Goal: Task Accomplishment & Management: Manage account settings

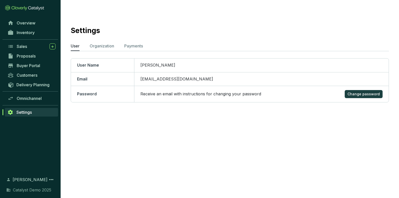
click at [23, 17] on section "Overview Inventory Sales Proposals Buyer Portal Customers Delivery Planning Omn…" at bounding box center [30, 99] width 61 height 198
click at [25, 21] on span "Overview" at bounding box center [26, 22] width 19 height 5
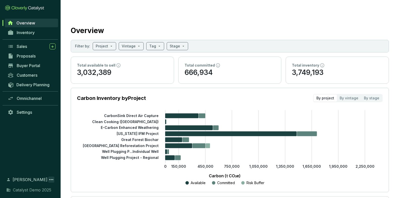
click at [49, 180] on icon at bounding box center [51, 180] width 6 height 6
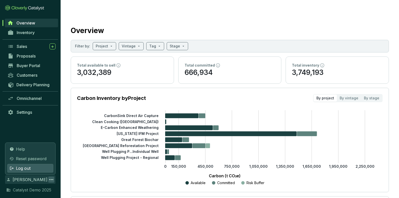
click at [39, 166] on div "Log out" at bounding box center [30, 168] width 46 height 9
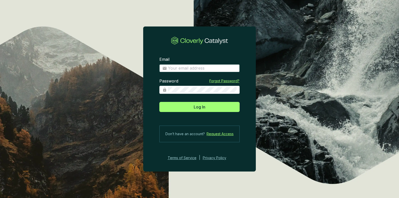
click at [200, 68] on input "Email" at bounding box center [202, 69] width 69 height 6
click at [112, 93] on section "Email Password Forgot Password? Log In Don’t have an account? Request Access Te…" at bounding box center [199, 99] width 399 height 198
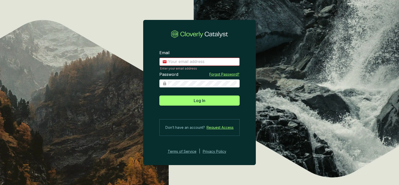
click at [192, 61] on input "Email" at bounding box center [202, 62] width 69 height 6
type input "charley+demo@cloverly.com"
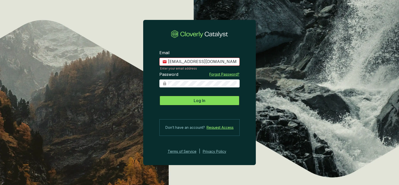
click at [192, 101] on button "Log In" at bounding box center [199, 101] width 80 height 10
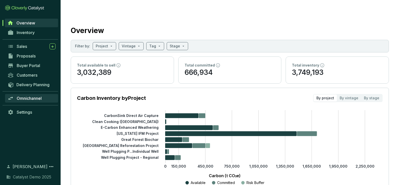
click at [21, 98] on span "Omnichannel" at bounding box center [29, 98] width 25 height 5
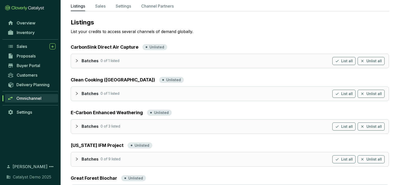
scroll to position [36, 0]
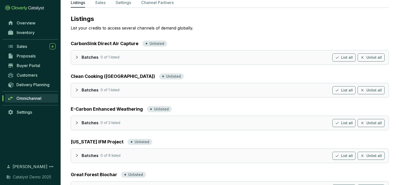
click at [74, 51] on div "Batches 0 of 1 listed List all Unlist all" at bounding box center [230, 58] width 318 height 14
click at [78, 56] on icon "collapsed" at bounding box center [77, 57] width 2 height 3
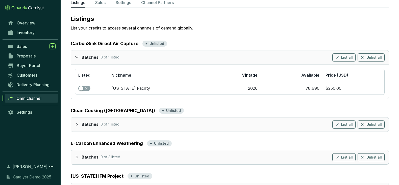
click at [76, 123] on icon "collapsed" at bounding box center [77, 125] width 4 height 4
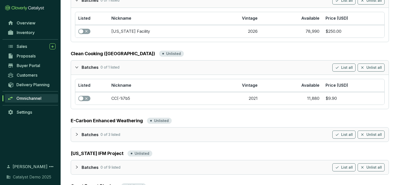
scroll to position [94, 0]
click at [77, 133] on icon "collapsed" at bounding box center [77, 134] width 2 height 3
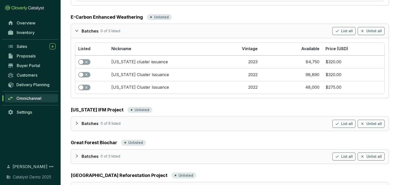
scroll to position [203, 0]
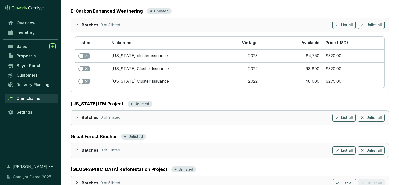
click at [77, 114] on div at bounding box center [78, 117] width 7 height 7
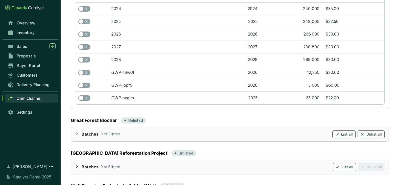
click at [76, 132] on icon "collapsed" at bounding box center [77, 134] width 4 height 4
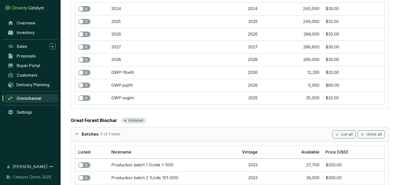
scroll to position [468, 0]
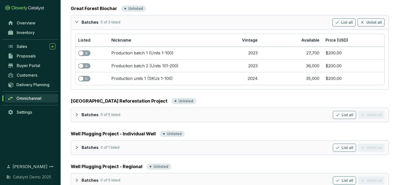
click at [76, 111] on div at bounding box center [78, 114] width 7 height 7
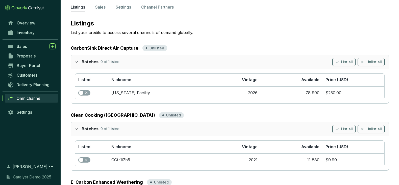
scroll to position [32, 0]
click at [83, 90] on button "button" at bounding box center [84, 93] width 12 height 6
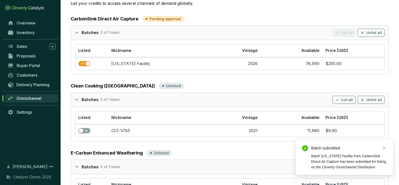
scroll to position [63, 0]
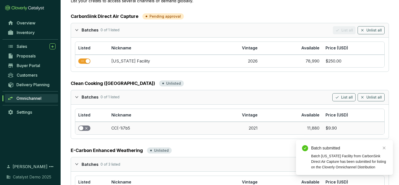
click at [84, 126] on span "button" at bounding box center [84, 129] width 12 height 6
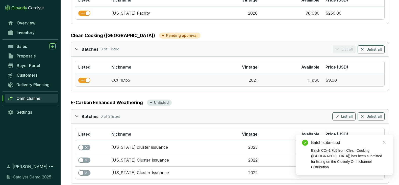
scroll to position [114, 0]
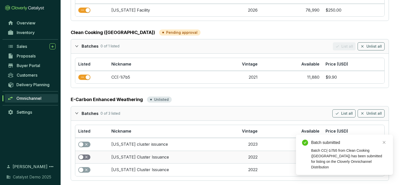
click at [82, 155] on div "button" at bounding box center [81, 157] width 5 height 5
click at [82, 164] on td at bounding box center [91, 170] width 33 height 13
click at [82, 168] on div "button" at bounding box center [81, 170] width 5 height 5
click at [82, 143] on div "button" at bounding box center [81, 145] width 5 height 5
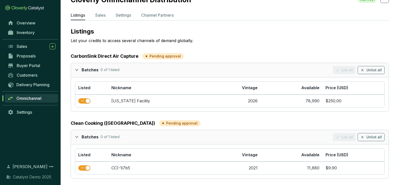
scroll to position [25, 0]
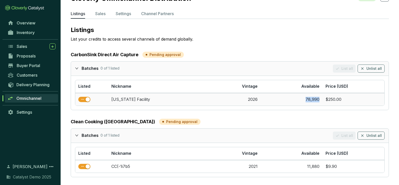
drag, startPoint x: 306, startPoint y: 89, endPoint x: 320, endPoint y: 89, distance: 14.4
click at [320, 93] on td "78,990" at bounding box center [292, 99] width 62 height 13
click at [284, 119] on div "Clean Cooking (Zambia) Pending approval" at bounding box center [230, 122] width 318 height 7
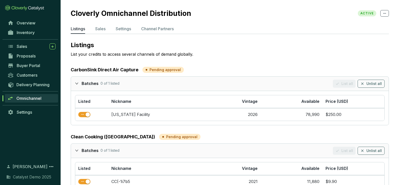
scroll to position [0, 0]
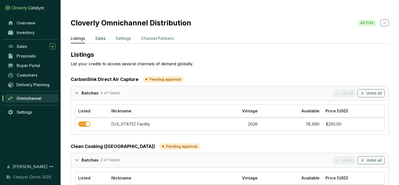
click at [102, 35] on p "Sales" at bounding box center [100, 38] width 10 height 6
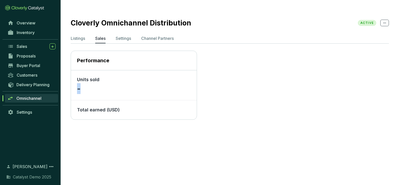
drag, startPoint x: 78, startPoint y: 80, endPoint x: 81, endPoint y: 80, distance: 3.5
click at [81, 83] on p "-" at bounding box center [134, 88] width 114 height 11
drag, startPoint x: 130, startPoint y: 98, endPoint x: 73, endPoint y: 99, distance: 57.4
click at [73, 101] on div "Total earned (USD)" at bounding box center [134, 110] width 126 height 19
click at [129, 105] on div "Total earned (USD)" at bounding box center [134, 110] width 126 height 19
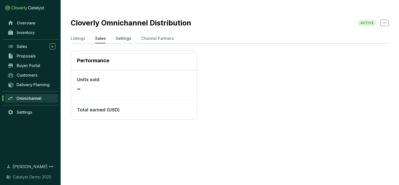
click at [131, 35] on p "Settings" at bounding box center [123, 38] width 15 height 6
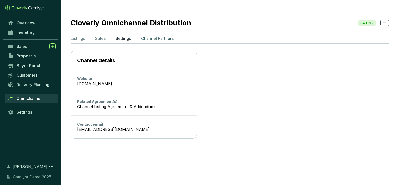
click at [161, 35] on p "Channel Partners" at bounding box center [157, 38] width 33 height 6
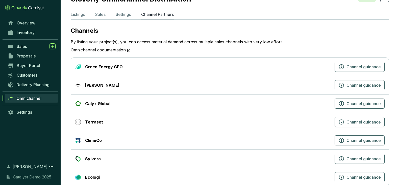
scroll to position [25, 0]
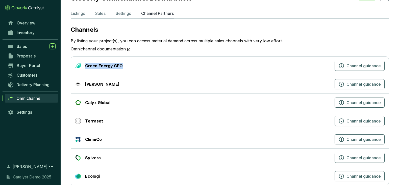
drag, startPoint x: 86, startPoint y: 56, endPoint x: 129, endPoint y: 56, distance: 43.2
click at [129, 63] on div "Green Energy GPO" at bounding box center [204, 66] width 258 height 6
drag, startPoint x: 102, startPoint y: 74, endPoint x: 85, endPoint y: 74, distance: 16.4
click at [85, 81] on div "Ahya" at bounding box center [204, 84] width 258 height 6
drag, startPoint x: 112, startPoint y: 92, endPoint x: 85, endPoint y: 92, distance: 27.5
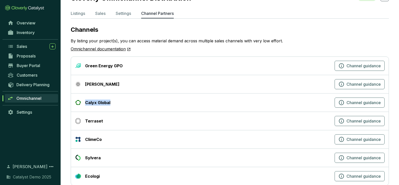
click at [85, 100] on div "Calyx Global" at bounding box center [204, 103] width 258 height 6
drag, startPoint x: 106, startPoint y: 112, endPoint x: 86, endPoint y: 112, distance: 19.7
click at [86, 118] on div "Terraset" at bounding box center [204, 121] width 258 height 6
drag, startPoint x: 104, startPoint y: 127, endPoint x: 82, endPoint y: 127, distance: 22.0
click at [82, 137] on div "ClimeCo" at bounding box center [204, 140] width 258 height 6
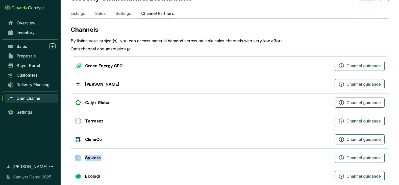
drag, startPoint x: 105, startPoint y: 149, endPoint x: 81, endPoint y: 149, distance: 23.8
click at [81, 155] on div "Sylvera" at bounding box center [204, 158] width 258 height 6
drag, startPoint x: 106, startPoint y: 166, endPoint x: 80, endPoint y: 166, distance: 26.8
click at [80, 174] on div "Ecologi" at bounding box center [204, 177] width 258 height 6
click at [103, 155] on div "Sylvera" at bounding box center [204, 158] width 258 height 6
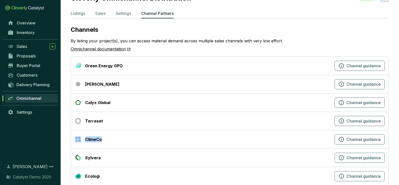
drag, startPoint x: 103, startPoint y: 127, endPoint x: 83, endPoint y: 127, distance: 20.7
click at [83, 137] on div "ClimeCo" at bounding box center [204, 140] width 258 height 6
drag, startPoint x: 105, startPoint y: 109, endPoint x: 87, endPoint y: 109, distance: 18.2
click at [87, 118] on div "Terraset" at bounding box center [204, 121] width 258 height 6
drag, startPoint x: 102, startPoint y: 164, endPoint x: 87, endPoint y: 164, distance: 14.9
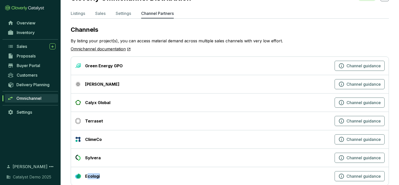
click at [87, 174] on div "Ecologi" at bounding box center [204, 177] width 258 height 6
click at [170, 94] on div "Calyx Global Channel guidance" at bounding box center [230, 103] width 318 height 18
click at [340, 137] on icon "button" at bounding box center [342, 140] width 6 height 6
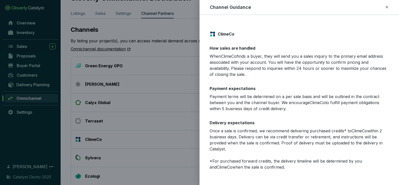
scroll to position [1, 0]
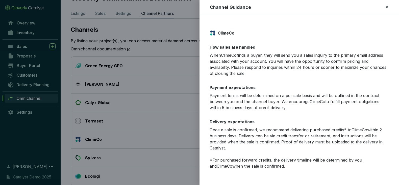
click at [371, 7] on icon at bounding box center [387, 7] width 4 height 6
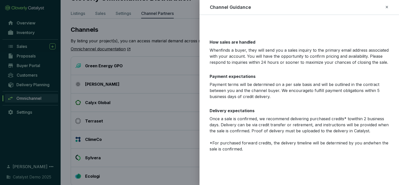
scroll to position [0, 0]
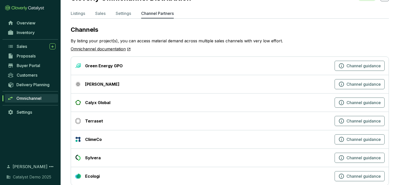
click at [153, 100] on div "Calyx Global" at bounding box center [204, 103] width 258 height 6
click at [349, 98] on button "Channel guidance" at bounding box center [360, 103] width 50 height 10
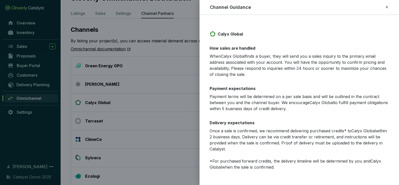
click at [371, 6] on icon at bounding box center [387, 7] width 4 height 6
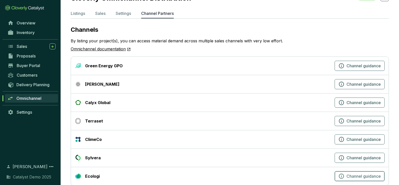
click at [342, 174] on icon "button" at bounding box center [342, 177] width 6 height 6
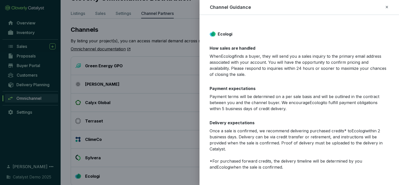
click at [371, 5] on icon at bounding box center [387, 7] width 4 height 6
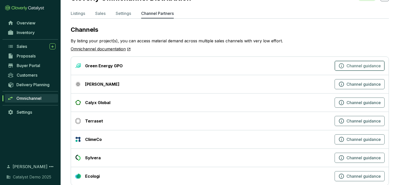
click at [341, 63] on icon "button" at bounding box center [342, 66] width 6 height 6
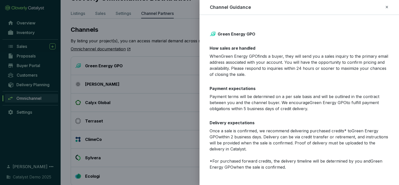
click at [181, 74] on div at bounding box center [199, 92] width 399 height 185
click at [95, 23] on div at bounding box center [199, 92] width 399 height 185
click at [95, 38] on div at bounding box center [199, 92] width 399 height 185
click at [371, 8] on icon at bounding box center [387, 7] width 4 height 6
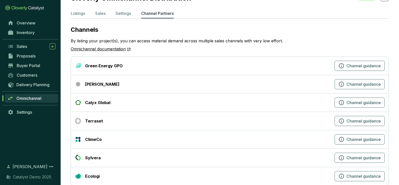
click at [113, 46] on link "Omnichannel documentation" at bounding box center [101, 49] width 60 height 7
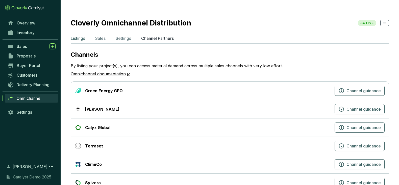
click at [76, 35] on p "Listings" at bounding box center [78, 38] width 14 height 6
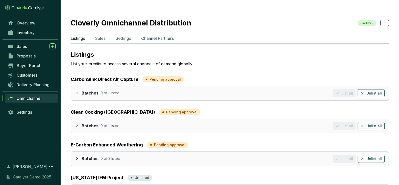
click at [154, 35] on p "Channel Partners" at bounding box center [157, 38] width 33 height 6
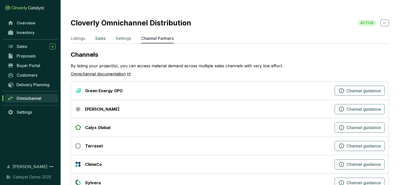
click at [103, 35] on p "Sales" at bounding box center [100, 38] width 10 height 6
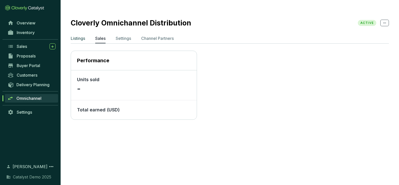
click at [82, 35] on p "Listings" at bounding box center [78, 38] width 14 height 6
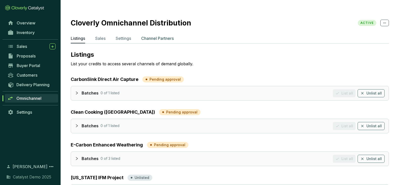
click at [157, 35] on p "Channel Partners" at bounding box center [157, 38] width 33 height 6
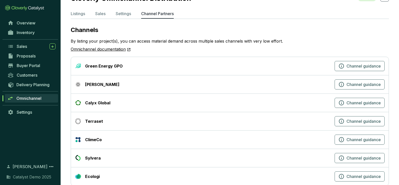
scroll to position [25, 0]
click at [342, 137] on icon "button" at bounding box center [342, 140] width 6 height 6
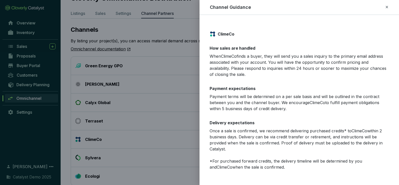
click at [134, 132] on div at bounding box center [199, 92] width 399 height 185
click at [371, 7] on icon at bounding box center [387, 7] width 4 height 6
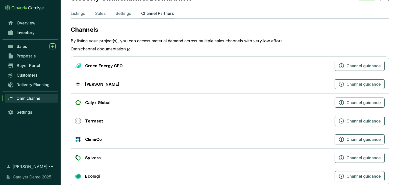
click at [340, 81] on icon "button" at bounding box center [342, 84] width 6 height 6
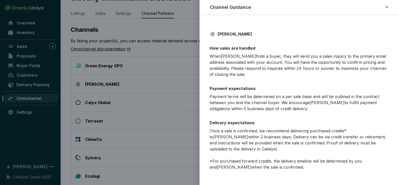
click at [371, 7] on icon at bounding box center [387, 7] width 2 height 2
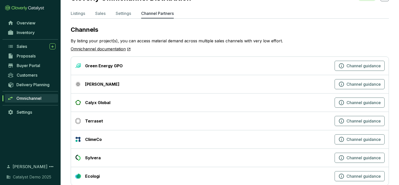
click at [308, 38] on div "By listing your project(s), you can access material demand across multiple sale…" at bounding box center [230, 45] width 318 height 15
click at [341, 137] on icon "button" at bounding box center [342, 140] width 6 height 6
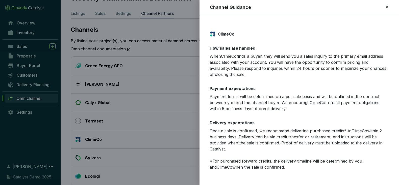
click at [371, 5] on icon at bounding box center [387, 7] width 4 height 6
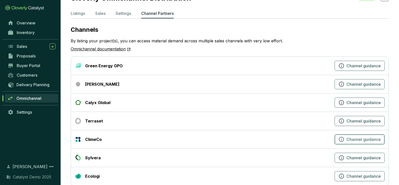
click at [342, 137] on icon "button" at bounding box center [342, 140] width 6 height 6
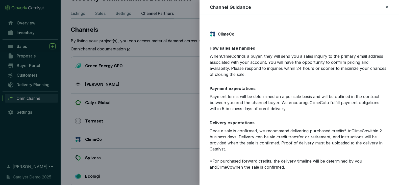
click at [146, 72] on div at bounding box center [199, 92] width 399 height 185
click at [371, 6] on icon at bounding box center [387, 7] width 4 height 6
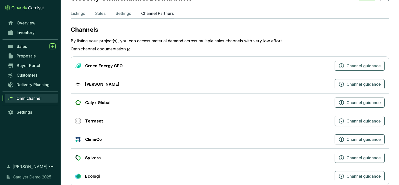
click at [339, 63] on icon "button" at bounding box center [342, 66] width 6 height 6
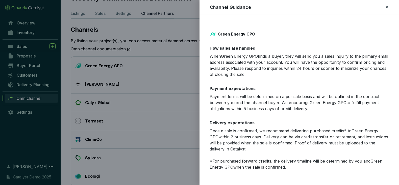
click at [371, 6] on icon at bounding box center [387, 7] width 2 height 2
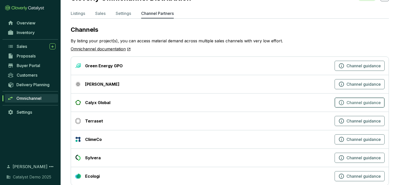
click at [344, 98] on button "Channel guidance" at bounding box center [360, 103] width 50 height 10
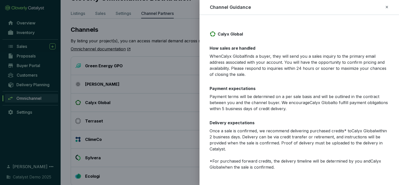
click at [371, 7] on div "Channel Guidance" at bounding box center [300, 7] width 188 height 7
click at [371, 4] on icon at bounding box center [387, 7] width 4 height 6
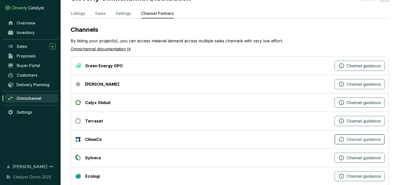
click at [341, 137] on icon "button" at bounding box center [342, 140] width 6 height 6
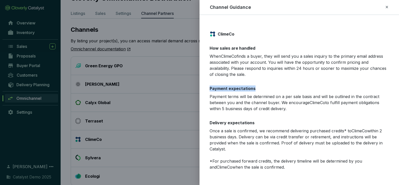
drag, startPoint x: 254, startPoint y: 88, endPoint x: 204, endPoint y: 87, distance: 49.8
click at [204, 87] on div "ClimeCo How sales are handled When ClimeCo finds a buyer, they will send you a …" at bounding box center [300, 101] width 200 height 160
drag, startPoint x: 254, startPoint y: 121, endPoint x: 203, endPoint y: 121, distance: 50.8
click at [203, 121] on div "ClimeCo How sales are handled When ClimeCo finds a buyer, they will send you a …" at bounding box center [300, 101] width 200 height 160
click at [294, 113] on div "ClimeCo How sales are handled When ClimeCo finds a buyer, they will send you a …" at bounding box center [300, 101] width 200 height 160
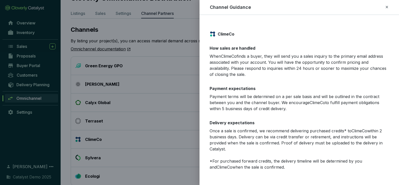
click at [371, 7] on icon at bounding box center [387, 7] width 4 height 6
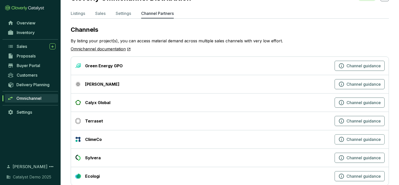
scroll to position [0, 0]
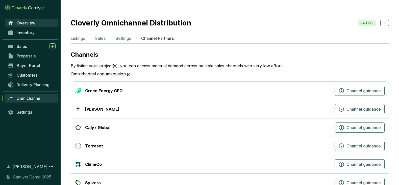
click at [25, 22] on span "Overview" at bounding box center [26, 22] width 19 height 5
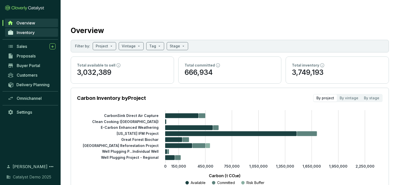
click at [27, 32] on span "Inventory" at bounding box center [26, 32] width 18 height 5
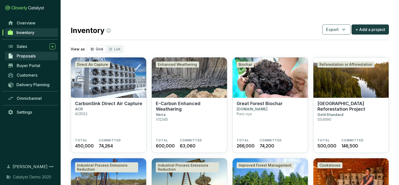
click at [27, 59] on link "Proposals" at bounding box center [31, 56] width 53 height 9
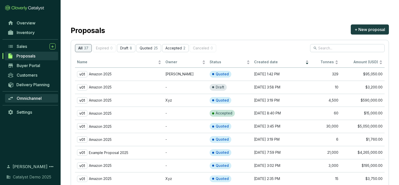
click at [29, 101] on span "Omnichannel" at bounding box center [29, 98] width 25 height 5
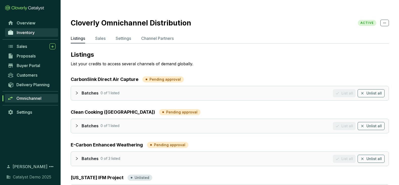
click at [29, 32] on span "Inventory" at bounding box center [26, 32] width 18 height 5
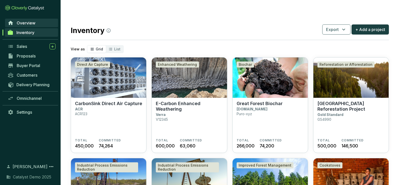
click at [29, 20] on span "Overview" at bounding box center [26, 22] width 19 height 5
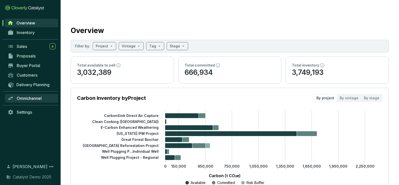
click at [26, 97] on span "Omnichannel" at bounding box center [29, 98] width 25 height 5
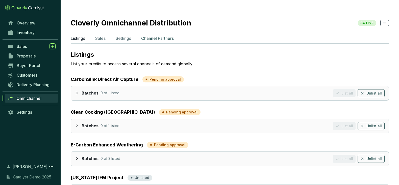
click at [156, 35] on p "Channel Partners" at bounding box center [157, 38] width 33 height 6
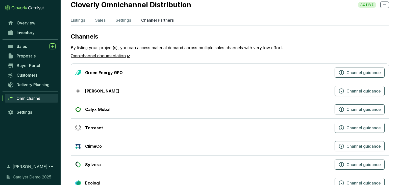
scroll to position [16, 0]
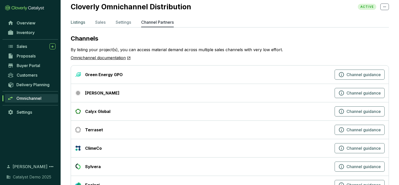
click at [79, 19] on p "Listings" at bounding box center [78, 22] width 14 height 6
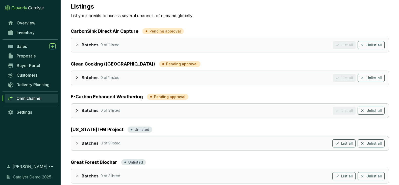
scroll to position [57, 0]
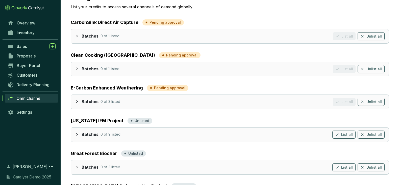
click at [77, 133] on icon "collapsed" at bounding box center [77, 134] width 2 height 3
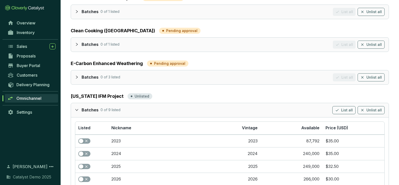
scroll to position [84, 0]
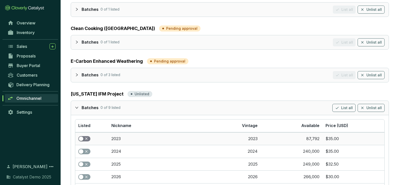
click at [82, 137] on div "button" at bounding box center [81, 139] width 5 height 5
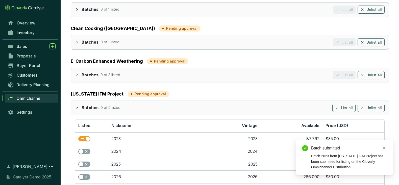
click at [77, 106] on icon "expanded" at bounding box center [77, 108] width 4 height 4
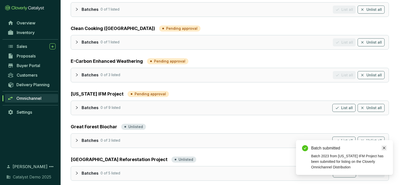
click at [371, 146] on link "Close" at bounding box center [385, 149] width 6 height 6
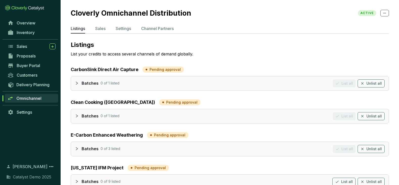
scroll to position [0, 0]
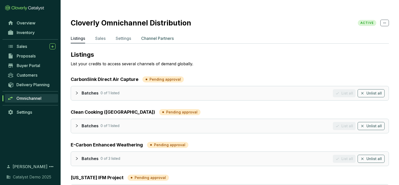
click at [161, 35] on p "Channel Partners" at bounding box center [157, 38] width 33 height 6
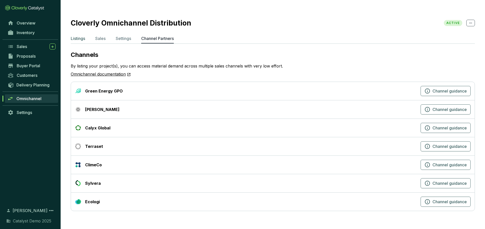
click at [77, 35] on p "Listings" at bounding box center [78, 38] width 14 height 6
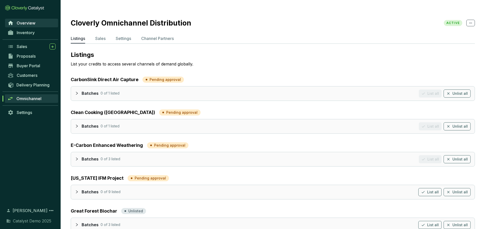
click at [27, 22] on span "Overview" at bounding box center [26, 22] width 19 height 5
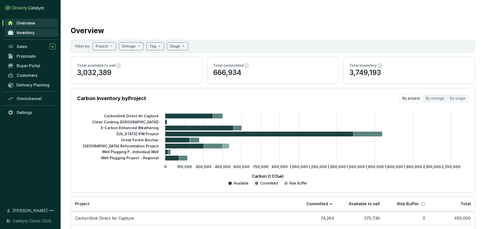
click at [24, 30] on link "Inventory" at bounding box center [31, 32] width 53 height 9
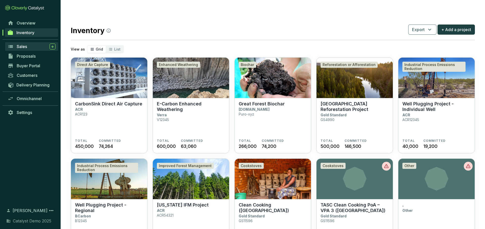
click at [27, 45] on div "Sales" at bounding box center [36, 46] width 39 height 6
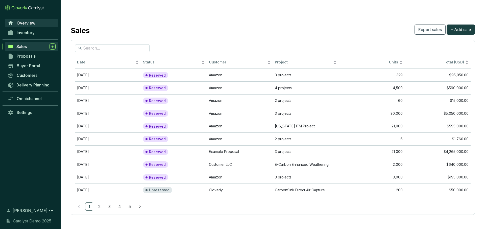
click at [23, 24] on span "Overview" at bounding box center [26, 22] width 19 height 5
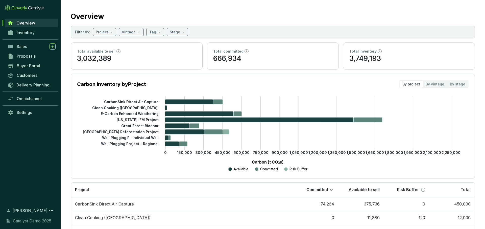
scroll to position [1, 0]
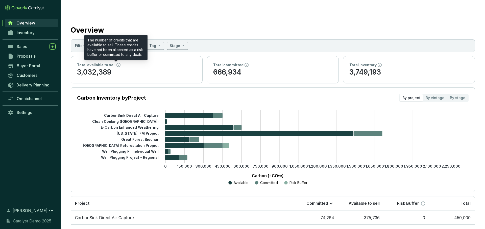
click at [117, 63] on icon at bounding box center [119, 65] width 4 height 4
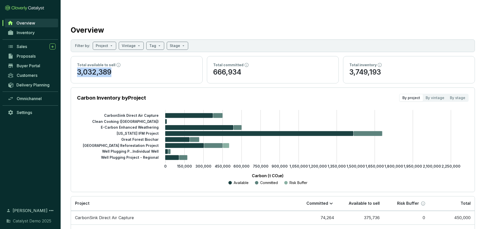
drag, startPoint x: 115, startPoint y: 63, endPoint x: 75, endPoint y: 63, distance: 40.4
click at [75, 63] on div "Total available to sell 3,032,389" at bounding box center [136, 69] width 131 height 27
click at [237, 67] on p "666,934" at bounding box center [272, 72] width 119 height 10
drag, startPoint x: 247, startPoint y: 59, endPoint x: 205, endPoint y: 59, distance: 41.2
click at [205, 59] on section "Total available to sell 3,032,389 Total committed 666,934 Total inventory 3,749…" at bounding box center [273, 69] width 404 height 27
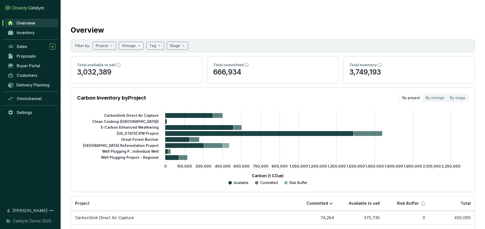
click at [305, 67] on p "666,934" at bounding box center [272, 72] width 119 height 10
drag, startPoint x: 390, startPoint y: 60, endPoint x: 346, endPoint y: 60, distance: 43.2
click at [346, 60] on div "Total inventory 3,749,193" at bounding box center [408, 69] width 131 height 27
click at [371, 67] on div "Total inventory 3,749,193" at bounding box center [408, 69] width 131 height 27
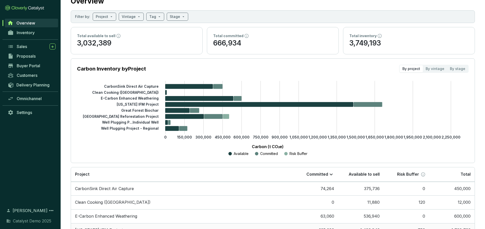
scroll to position [20, 0]
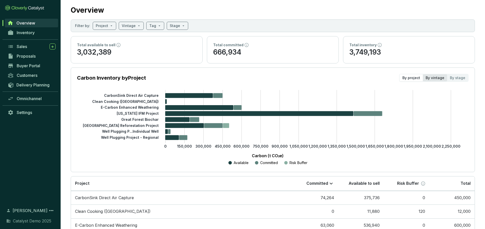
click at [371, 74] on div "By vintage" at bounding box center [435, 77] width 24 height 7
click at [371, 74] on input "By vintage" at bounding box center [423, 74] width 0 height 0
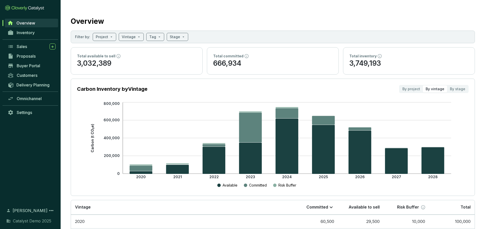
scroll to position [11, 0]
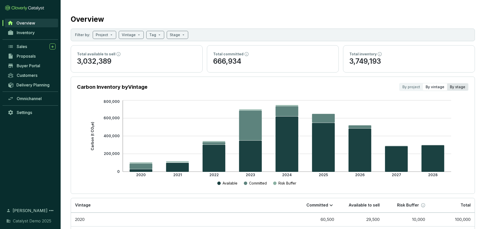
click at [371, 83] on div "By stage" at bounding box center [457, 86] width 21 height 7
click at [371, 83] on input "By stage" at bounding box center [447, 83] width 0 height 0
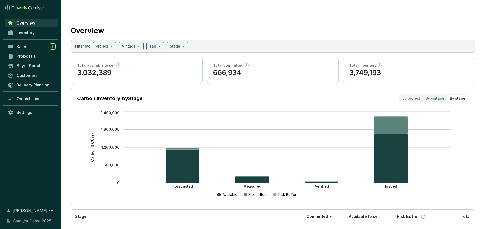
scroll to position [3, 0]
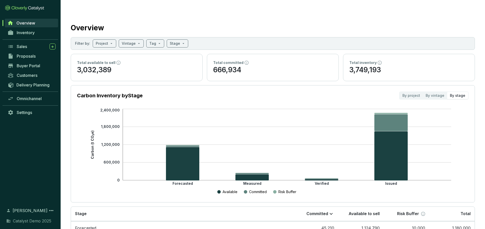
click at [152, 193] on section "Overview Filter by: Project Vintage Tag Stage Total available to sell 3,032,389…" at bounding box center [273, 155] width 425 height 296
click at [371, 92] on div "By project" at bounding box center [411, 95] width 23 height 7
click at [371, 92] on input "By project" at bounding box center [400, 92] width 0 height 0
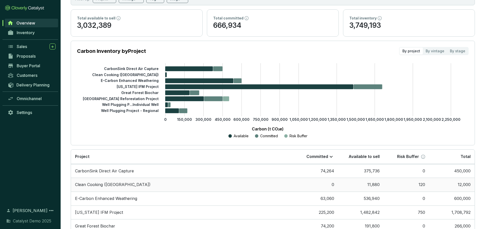
scroll to position [0, 0]
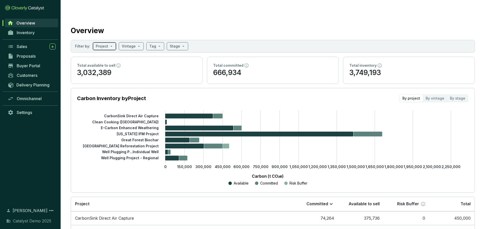
click at [111, 42] on span at bounding box center [104, 46] width 17 height 8
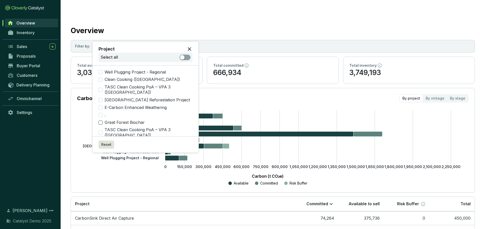
click at [101, 121] on input "Great Forest Biochar" at bounding box center [101, 123] width 4 height 4
checkbox input "true"
click at [79, 110] on icon "0 150,000 300,000 450,000 600,000 750,000 900,000 1,050,000 1,200,000 1,350,000…" at bounding box center [268, 148] width 392 height 76
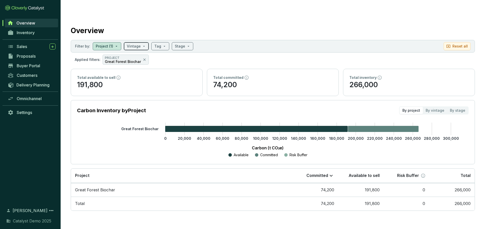
click at [138, 42] on input "search" at bounding box center [134, 46] width 14 height 8
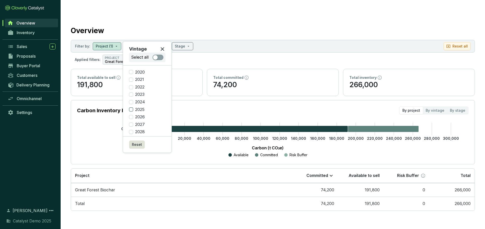
click at [131, 111] on input "2025" at bounding box center [131, 109] width 4 height 4
checkbox input "true"
click at [195, 106] on section "Carbon Inventory by Project By project By vintage By stage" at bounding box center [273, 110] width 392 height 8
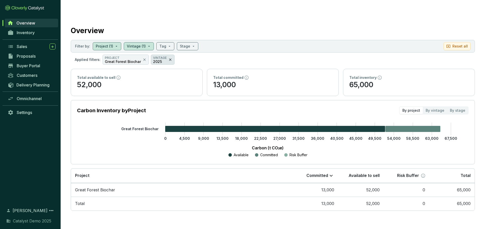
click at [168, 57] on icon at bounding box center [170, 60] width 4 height 6
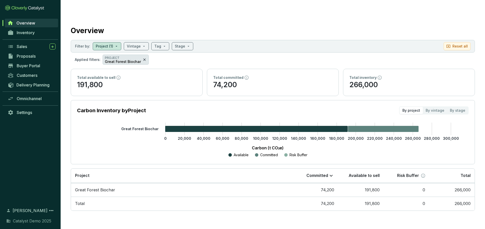
click at [143, 57] on icon at bounding box center [145, 60] width 4 height 6
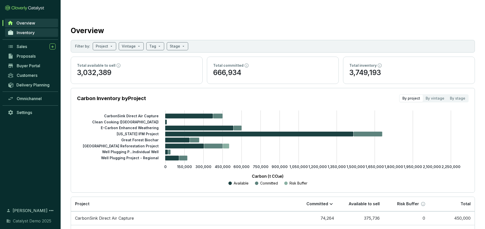
click at [34, 32] on span "Inventory" at bounding box center [26, 32] width 18 height 5
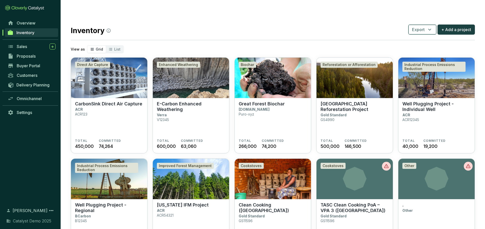
click at [371, 27] on span "Export" at bounding box center [418, 30] width 13 height 6
click at [371, 28] on section "Inventory Export + Add a project View as Grid List Direct Air Capture CarbonSin…" at bounding box center [273, 189] width 425 height 359
click at [371, 27] on span "+ Add a project" at bounding box center [457, 30] width 30 height 6
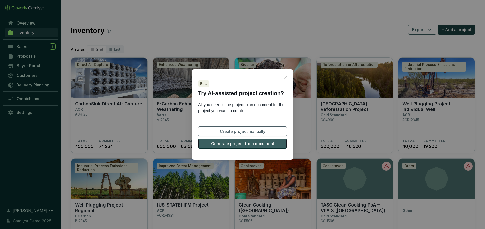
click at [247, 145] on span "Generate project from document" at bounding box center [242, 144] width 63 height 6
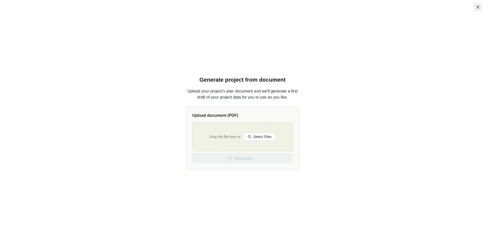
click at [371, 6] on icon "close" at bounding box center [478, 7] width 3 height 3
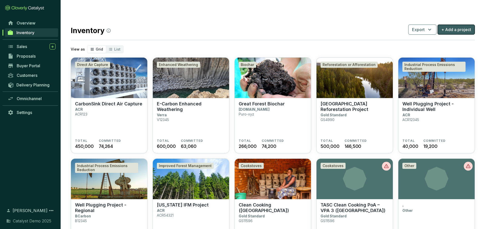
click at [371, 27] on span "+ Add a project" at bounding box center [457, 30] width 30 height 6
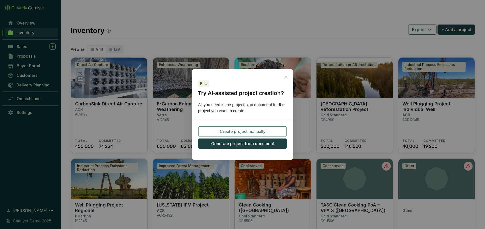
click at [266, 129] on button "Create project manually" at bounding box center [242, 131] width 89 height 10
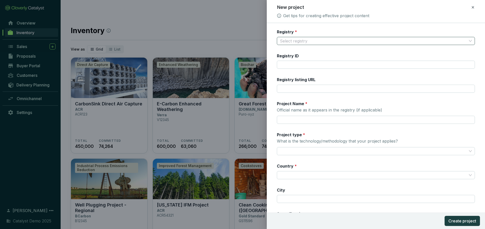
click at [324, 39] on input "Registry *" at bounding box center [373, 41] width 187 height 8
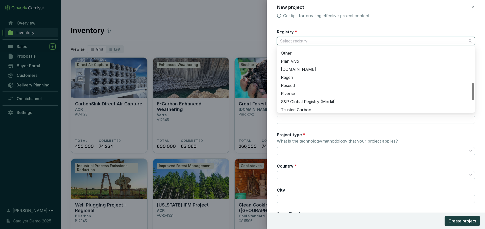
scroll to position [135, 0]
click at [302, 64] on div "Plan Vivo" at bounding box center [376, 61] width 190 height 6
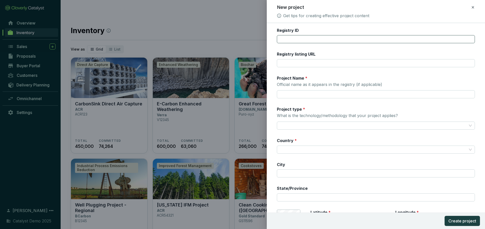
scroll to position [26, 0]
click at [299, 93] on input "Project Name * Official name as it appears in the registry (if applicable)" at bounding box center [376, 94] width 198 height 8
type input "methane 1"
click at [299, 123] on input "Project type * What is the technology/methodology that your project applies?" at bounding box center [373, 126] width 187 height 8
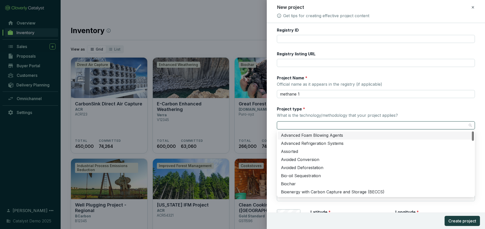
click at [301, 126] on input "Project type * What is the technology/methodology that your project applies?" at bounding box center [373, 126] width 187 height 8
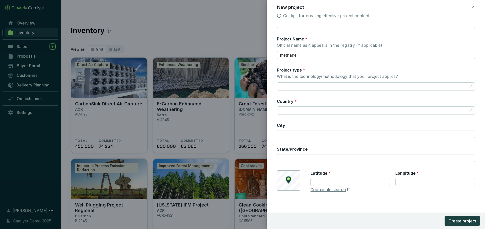
click at [308, 173] on div "© Mapbox © OpenStreetMap Improve this map Latitude * Longitude * Coordinate sea…" at bounding box center [376, 181] width 198 height 22
click at [371, 7] on icon at bounding box center [473, 7] width 4 height 6
click at [371, 27] on span "Discard" at bounding box center [436, 29] width 13 height 5
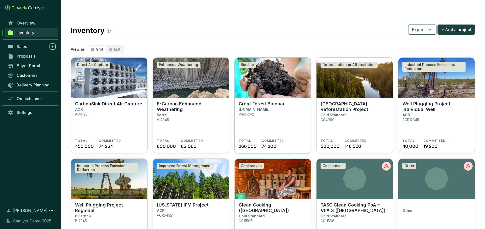
click at [271, 110] on section "Great Forest Biochar Puro.earth Puro-xyz" at bounding box center [273, 120] width 68 height 38
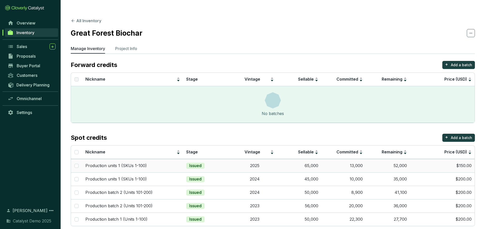
click at [225, 159] on td "Issued" at bounding box center [207, 165] width 49 height 13
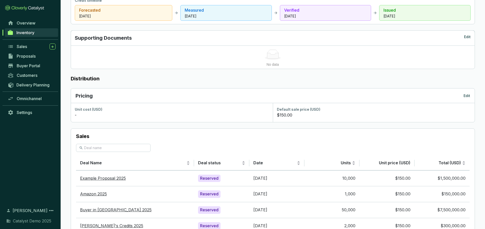
scroll to position [214, 0]
click at [467, 92] on p "Edit" at bounding box center [467, 94] width 7 height 5
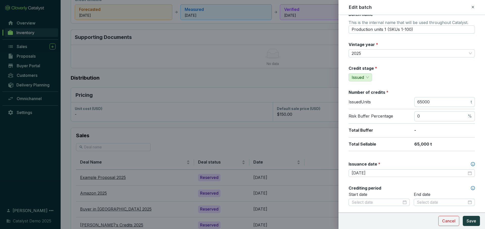
scroll to position [11, 0]
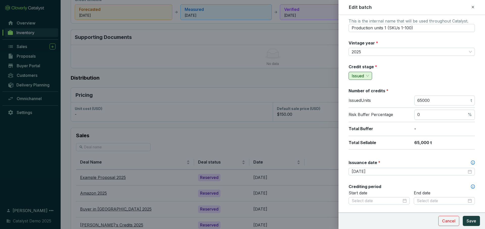
click at [367, 74] on span "Issued" at bounding box center [360, 76] width 17 height 8
click at [368, 74] on span "Issued" at bounding box center [360, 76] width 17 height 8
click at [404, 76] on div "Credit stage * issued Issued" at bounding box center [412, 72] width 126 height 16
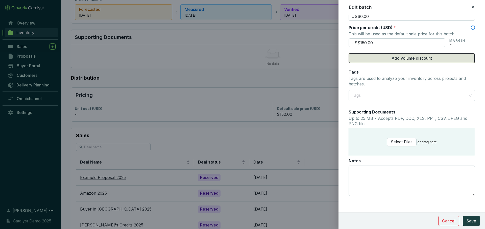
scroll to position [252, 0]
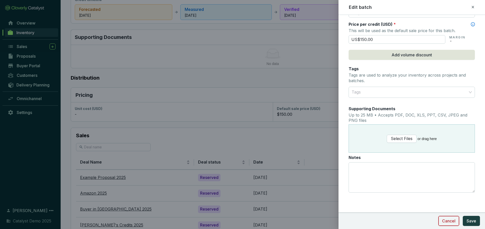
click at [448, 222] on span "Cancel" at bounding box center [448, 221] width 13 height 6
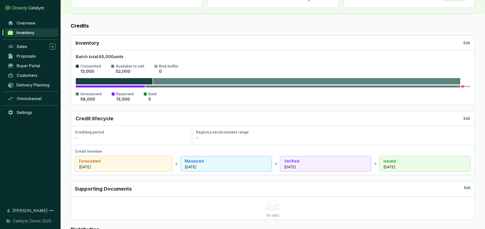
scroll to position [0, 0]
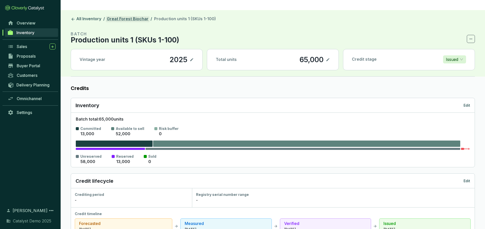
click at [127, 16] on link "Great Forest Biochar" at bounding box center [128, 19] width 44 height 6
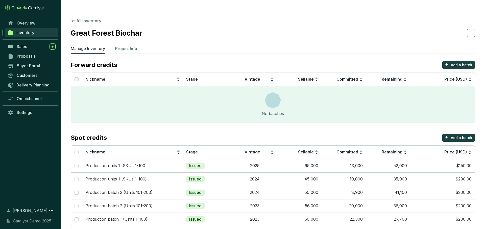
click at [129, 45] on p "Project Info" at bounding box center [126, 48] width 22 height 6
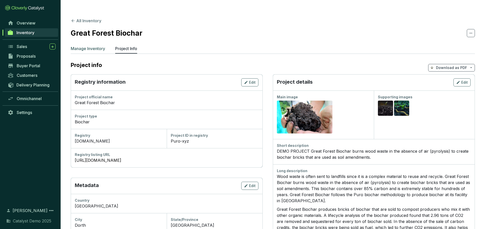
click at [94, 45] on p "Manage Inventory" at bounding box center [88, 48] width 34 height 6
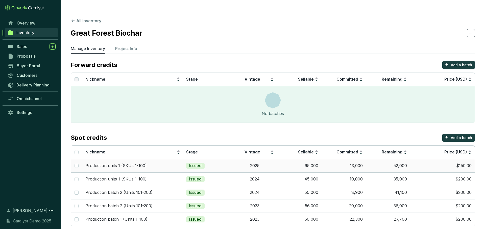
click at [233, 159] on td "2025" at bounding box center [255, 165] width 44 height 13
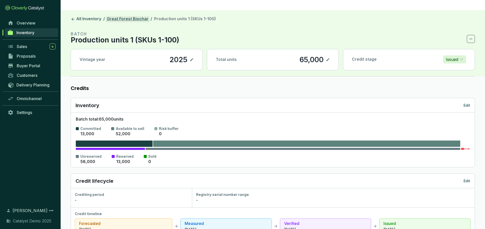
click at [127, 16] on link "Great Forest Biochar" at bounding box center [128, 19] width 44 height 6
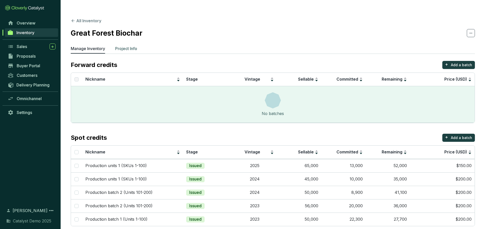
click at [132, 45] on p "Project Info" at bounding box center [126, 48] width 22 height 6
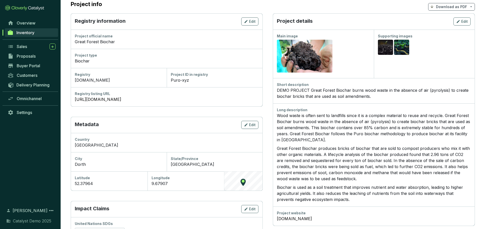
scroll to position [64, 0]
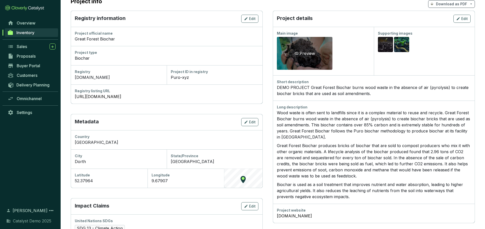
click at [304, 37] on div "Preview" at bounding box center [305, 53] width 56 height 33
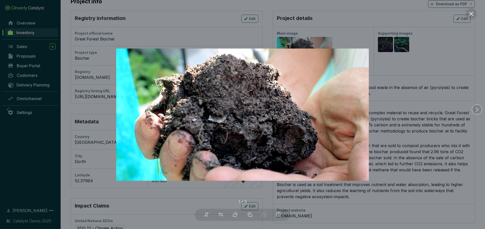
click at [416, 105] on div at bounding box center [242, 114] width 485 height 229
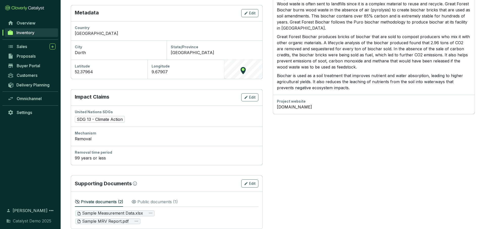
scroll to position [0, 0]
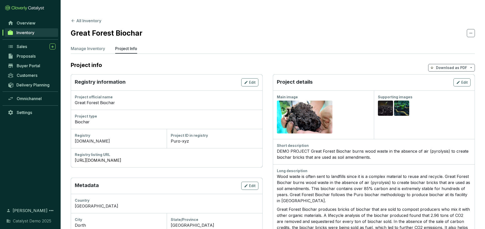
click at [445, 65] on p "Download as PDF" at bounding box center [451, 67] width 31 height 5
click at [447, 70] on span "Show pricing" at bounding box center [451, 69] width 23 height 4
click at [405, 61] on section "Project info Download as PDF" at bounding box center [273, 67] width 404 height 13
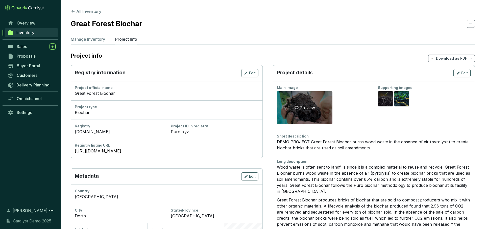
scroll to position [16, 0]
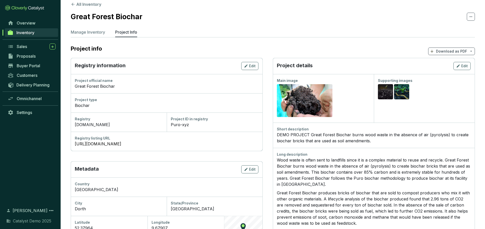
click at [440, 48] on span "Download as PDF" at bounding box center [451, 52] width 47 height 8
click at [442, 52] on span "Show pricing" at bounding box center [451, 53] width 23 height 4
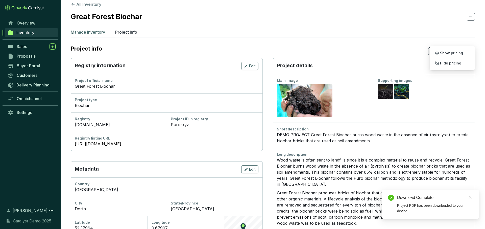
click at [99, 29] on p "Manage Inventory" at bounding box center [88, 32] width 34 height 6
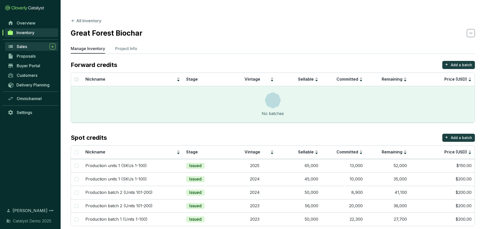
click at [33, 48] on div "Sales" at bounding box center [36, 46] width 39 height 6
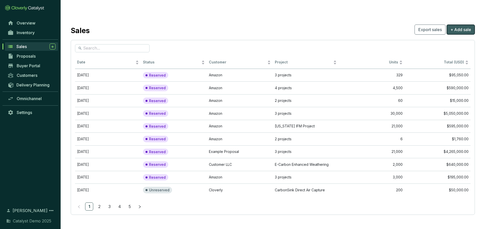
click at [464, 27] on span "+ Add sale" at bounding box center [461, 30] width 21 height 6
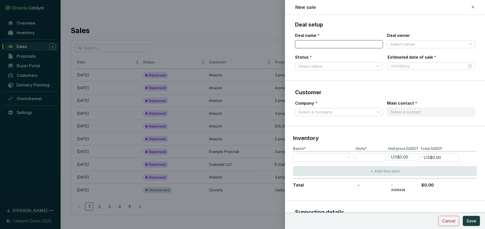
click at [329, 41] on input "Deal name *" at bounding box center [339, 44] width 88 height 8
type input "Bank 1"
click at [426, 45] on input "Deal owner" at bounding box center [428, 44] width 77 height 8
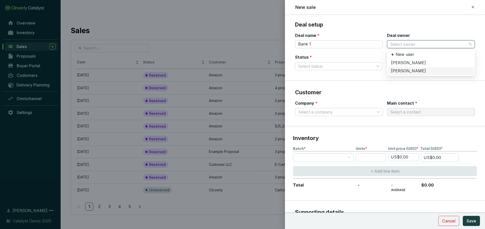
click at [415, 69] on div "[PERSON_NAME]" at bounding box center [431, 71] width 80 height 6
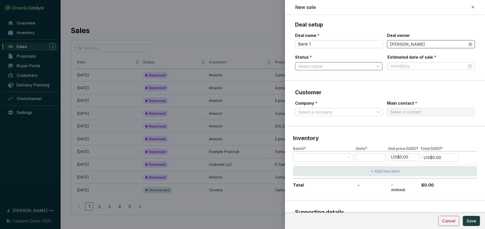
click at [339, 64] on input "Status *" at bounding box center [336, 66] width 76 height 8
click at [314, 77] on div "Reserved" at bounding box center [338, 77] width 79 height 6
click at [415, 68] on input "Estimated date of sale *" at bounding box center [429, 66] width 76 height 6
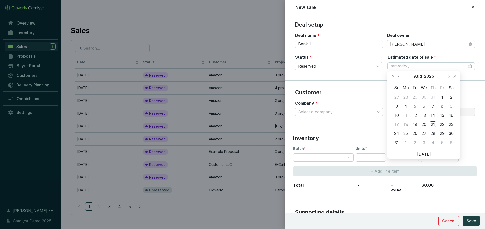
click at [445, 73] on div "[DATE]" at bounding box center [424, 76] width 43 height 10
click at [449, 75] on span "Next month (PageDown)" at bounding box center [449, 76] width 3 height 3
type input "[DATE]"
click at [436, 132] on div "30" at bounding box center [433, 133] width 6 height 6
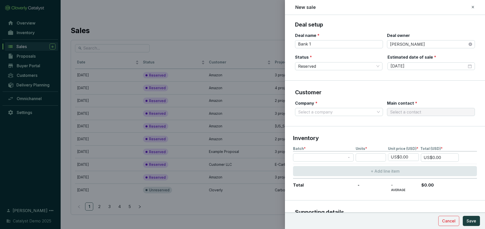
click at [362, 83] on section "Customer Company * Select a company Main contact * Select a contact" at bounding box center [385, 104] width 200 height 46
click at [346, 111] on input "Company *" at bounding box center [336, 112] width 77 height 8
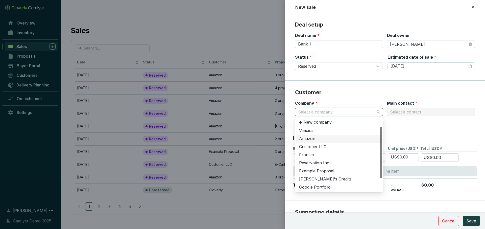
click at [314, 137] on div "Amazon" at bounding box center [339, 139] width 80 height 6
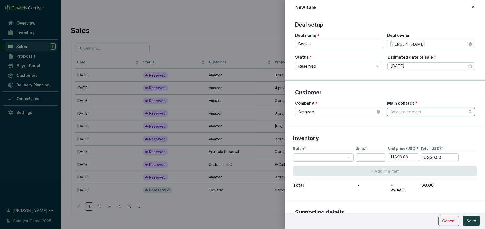
click at [405, 112] on input "Main contact *" at bounding box center [428, 112] width 77 height 8
click at [406, 130] on div "[PERSON_NAME]" at bounding box center [431, 131] width 80 height 6
click at [340, 121] on section "Company * Amazon Main contact * [PERSON_NAME] [PERSON_NAME]" at bounding box center [385, 111] width 180 height 22
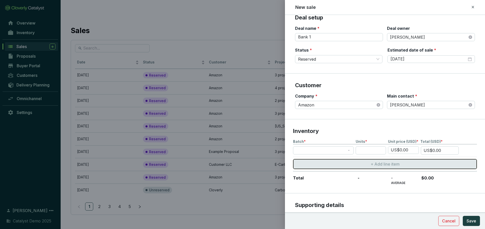
scroll to position [1, 0]
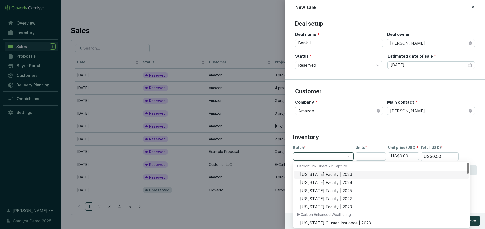
click at [332, 153] on span at bounding box center [323, 157] width 55 height 8
click at [330, 188] on div "[US_STATE] Facility | 2025" at bounding box center [383, 191] width 166 height 6
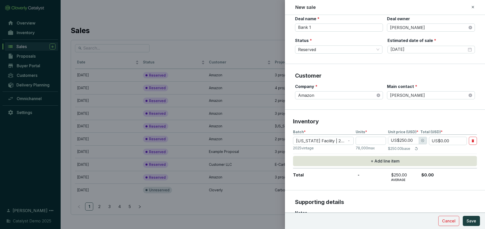
scroll to position [22, 0]
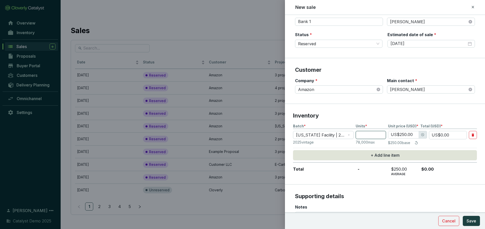
click at [356, 137] on input "number" at bounding box center [371, 135] width 30 height 8
click at [351, 136] on span "[US_STATE] Facility | 2025" at bounding box center [323, 135] width 55 height 8
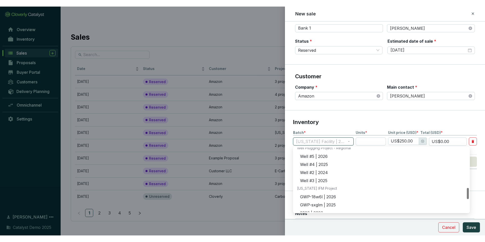
scroll to position [226, 0]
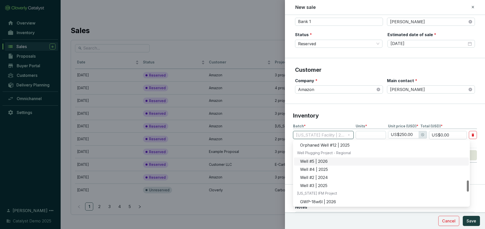
click at [322, 158] on div "Well #5 | 2026" at bounding box center [381, 161] width 175 height 8
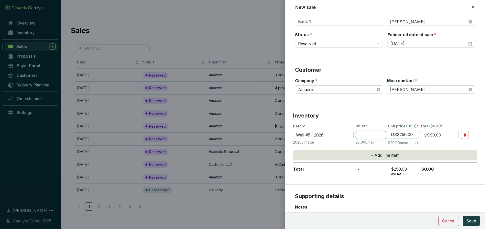
click at [376, 135] on input "number" at bounding box center [371, 135] width 30 height 8
type input "4"
type input "US$1,000.00"
type input "40"
type input "US$10,000.00"
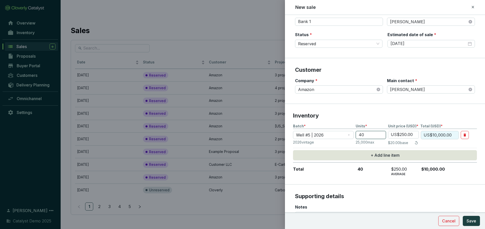
type input "400"
type input "US$100,000.00"
type input "4000"
type input "US$1,000,000.00"
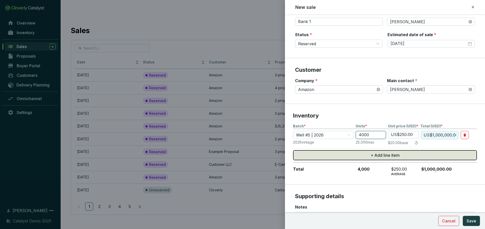
type input "400"
type input "US$100,000.00"
type input "40"
type input "US$10,000.00"
type input "4"
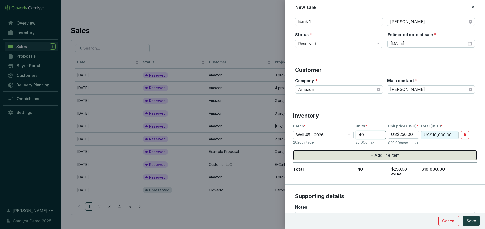
type input "US$1,000.00"
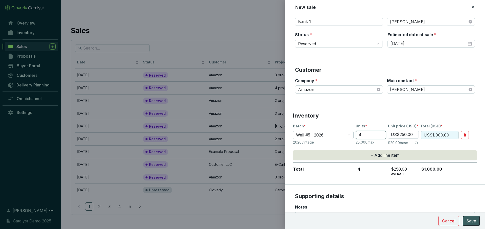
type input "4"
click at [472, 225] on button "Save" at bounding box center [471, 221] width 17 height 10
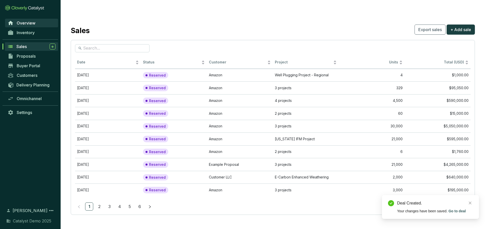
click at [15, 24] on link "Overview" at bounding box center [31, 23] width 53 height 9
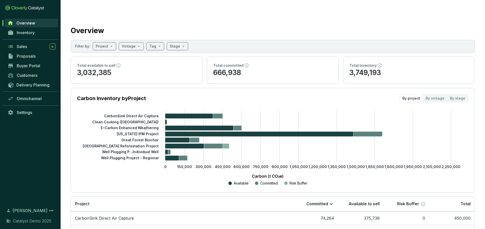
click at [21, 24] on span "Overview" at bounding box center [25, 22] width 19 height 5
